Goal: Navigation & Orientation: Find specific page/section

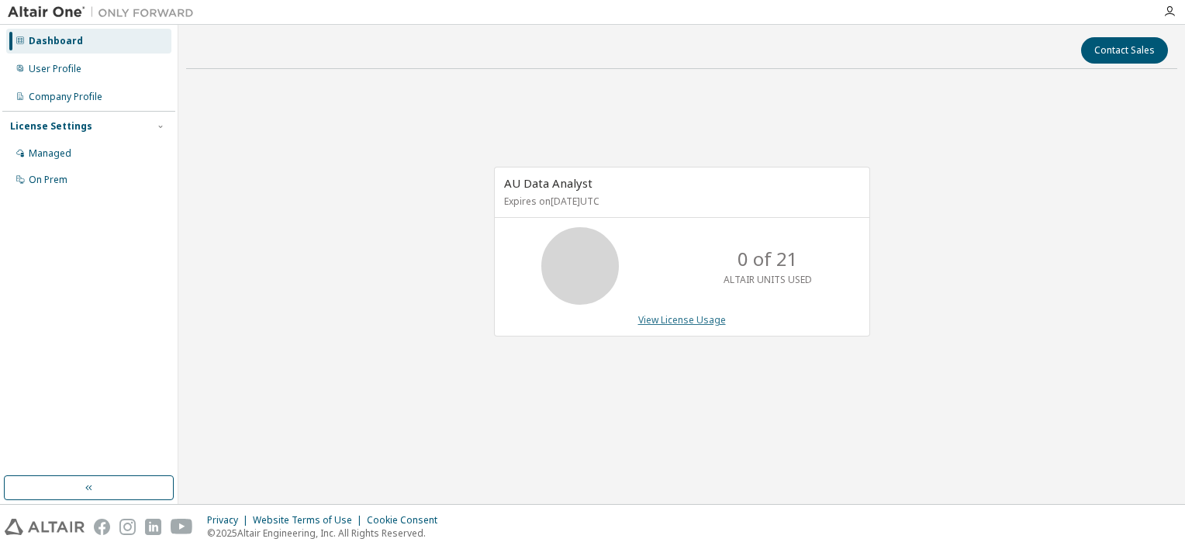
click at [690, 322] on link "View License Usage" at bounding box center [682, 319] width 88 height 13
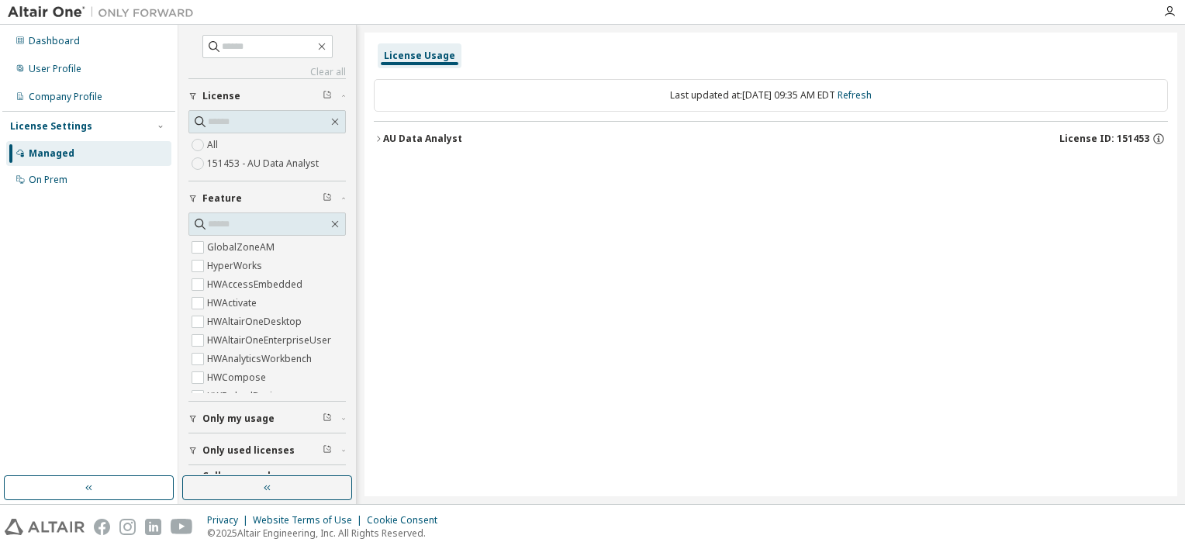
click at [384, 140] on div "AU Data Analyst" at bounding box center [422, 139] width 79 height 12
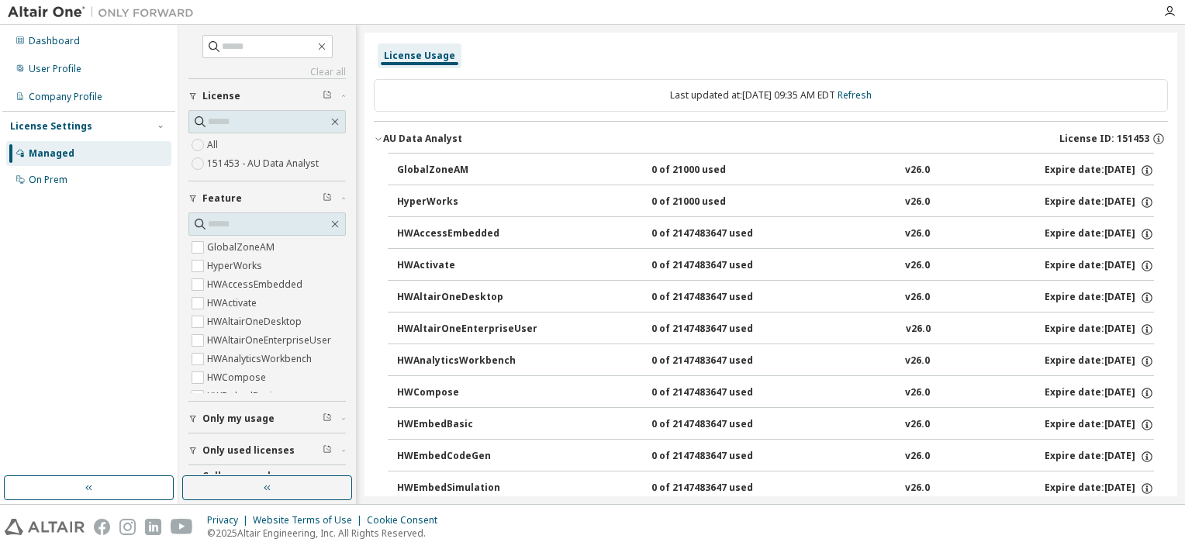
click at [384, 140] on div "AU Data Analyst" at bounding box center [422, 139] width 79 height 12
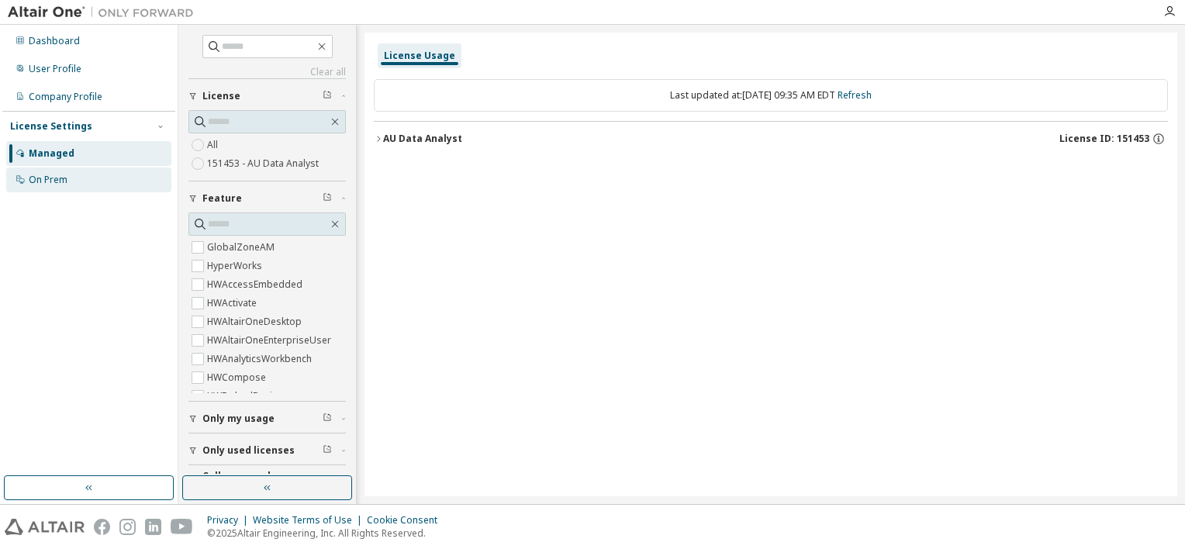
click at [82, 175] on div "On Prem" at bounding box center [88, 180] width 165 height 25
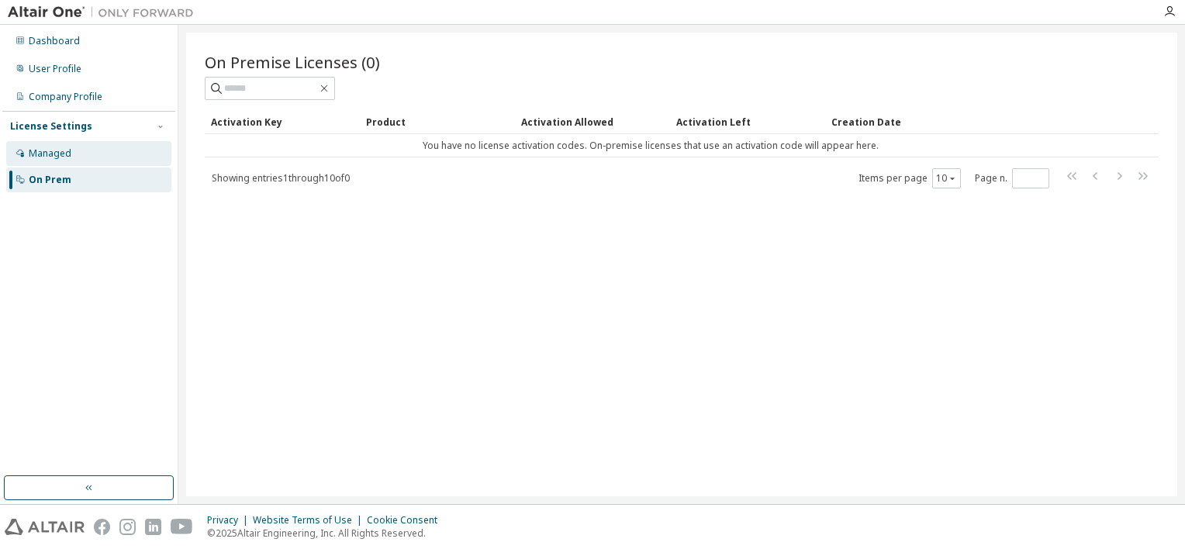
click at [76, 145] on div "Managed" at bounding box center [88, 153] width 165 height 25
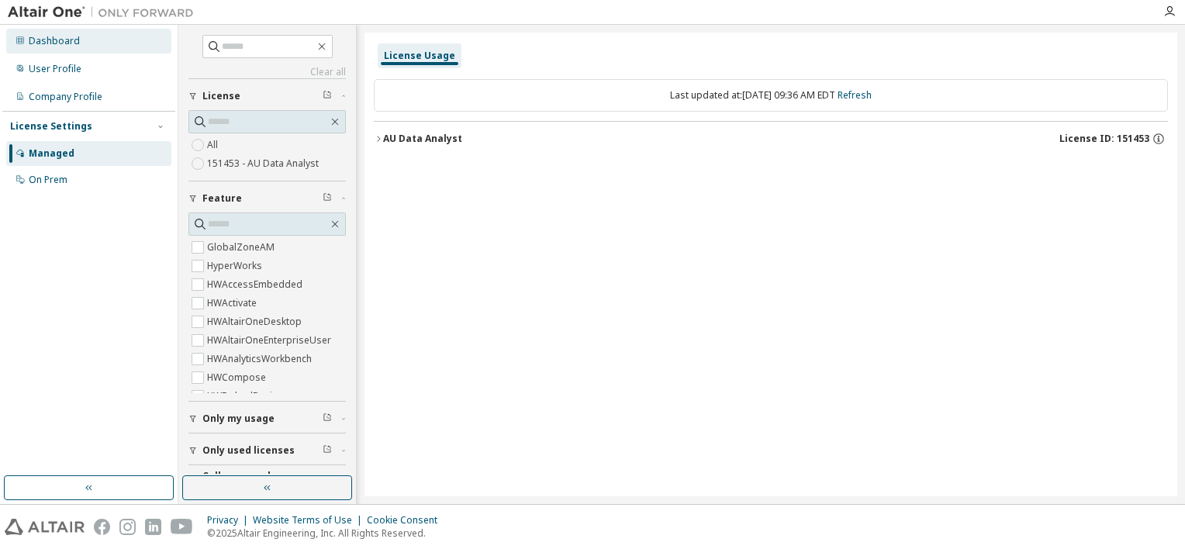
click at [81, 42] on div "Dashboard" at bounding box center [88, 41] width 165 height 25
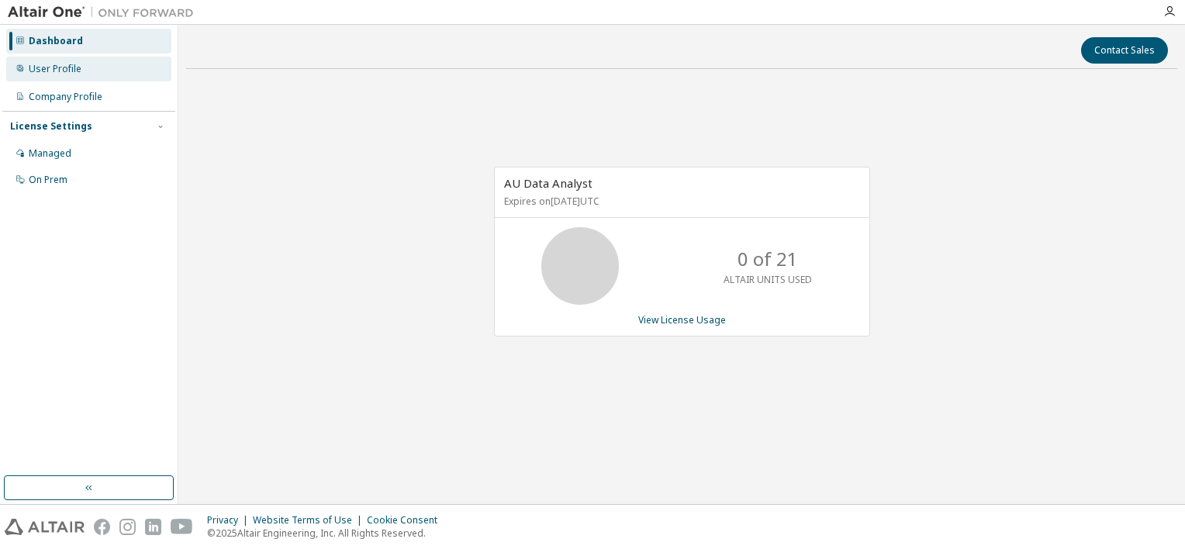
click at [76, 71] on div "User Profile" at bounding box center [55, 69] width 53 height 12
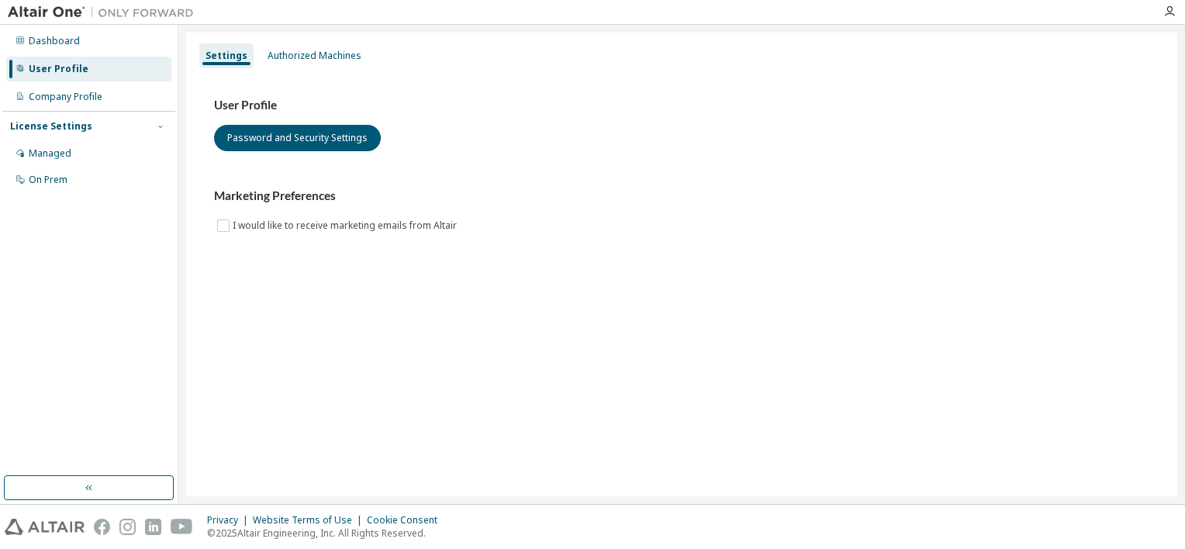
click at [323, 68] on div "Settings Authorized Machines" at bounding box center [681, 56] width 973 height 28
click at [316, 58] on div "Authorized Machines" at bounding box center [315, 56] width 94 height 12
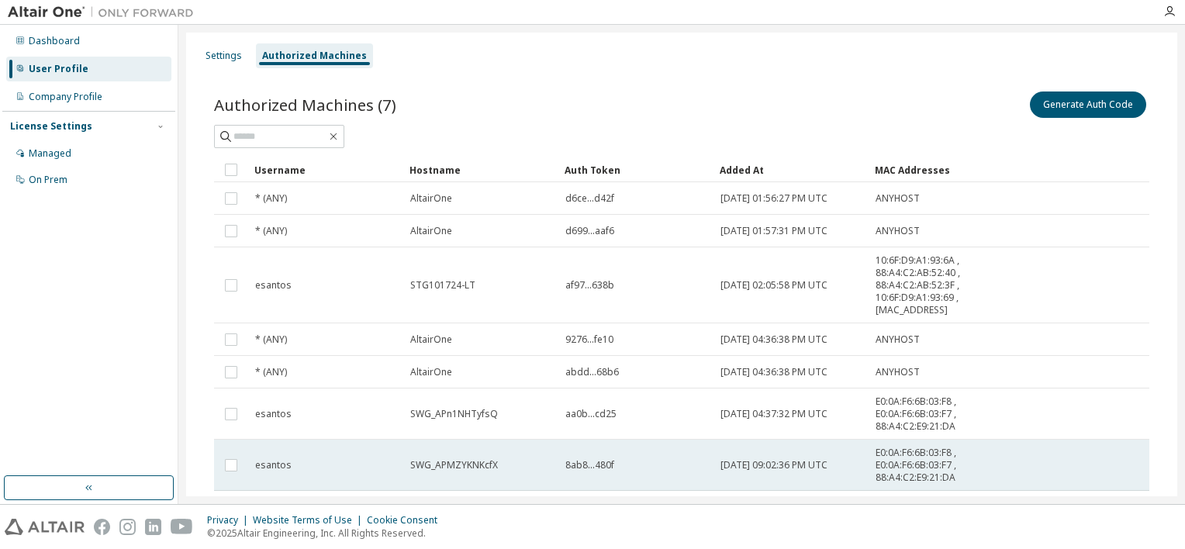
scroll to position [74, 0]
